Goal: Navigation & Orientation: Understand site structure

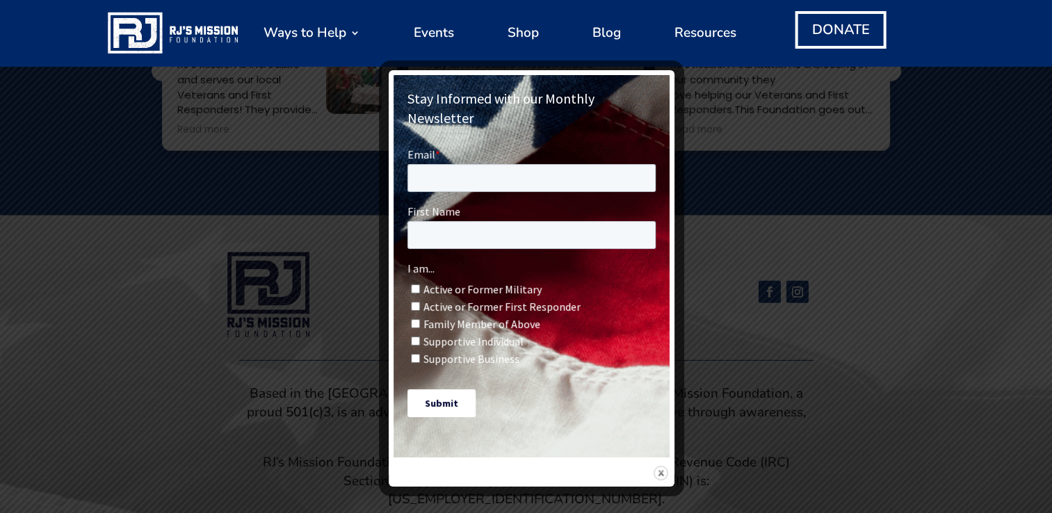
click at [660, 466] on img at bounding box center [660, 473] width 15 height 15
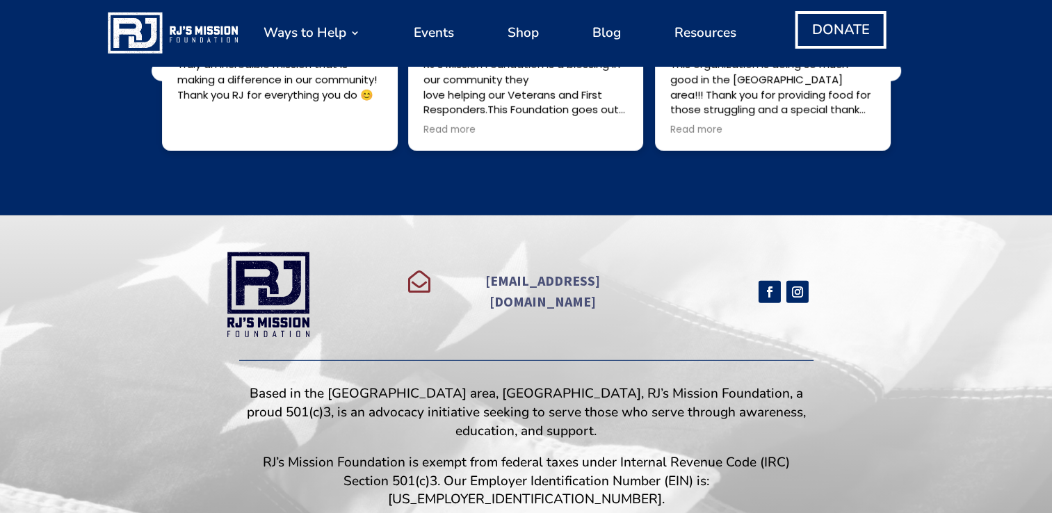
click at [275, 291] on img at bounding box center [268, 295] width 92 height 92
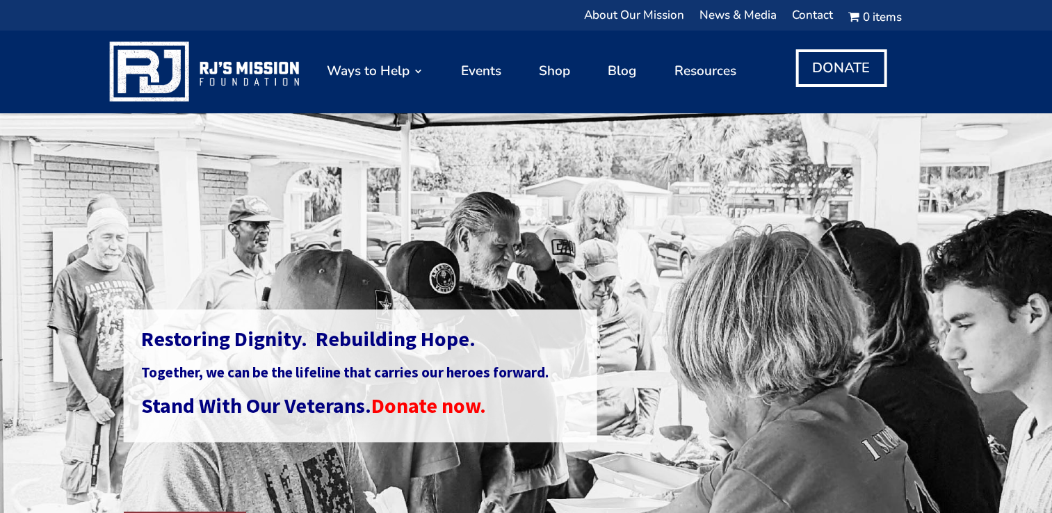
click at [200, 73] on img at bounding box center [205, 71] width 199 height 69
